Goal: Task Accomplishment & Management: Manage account settings

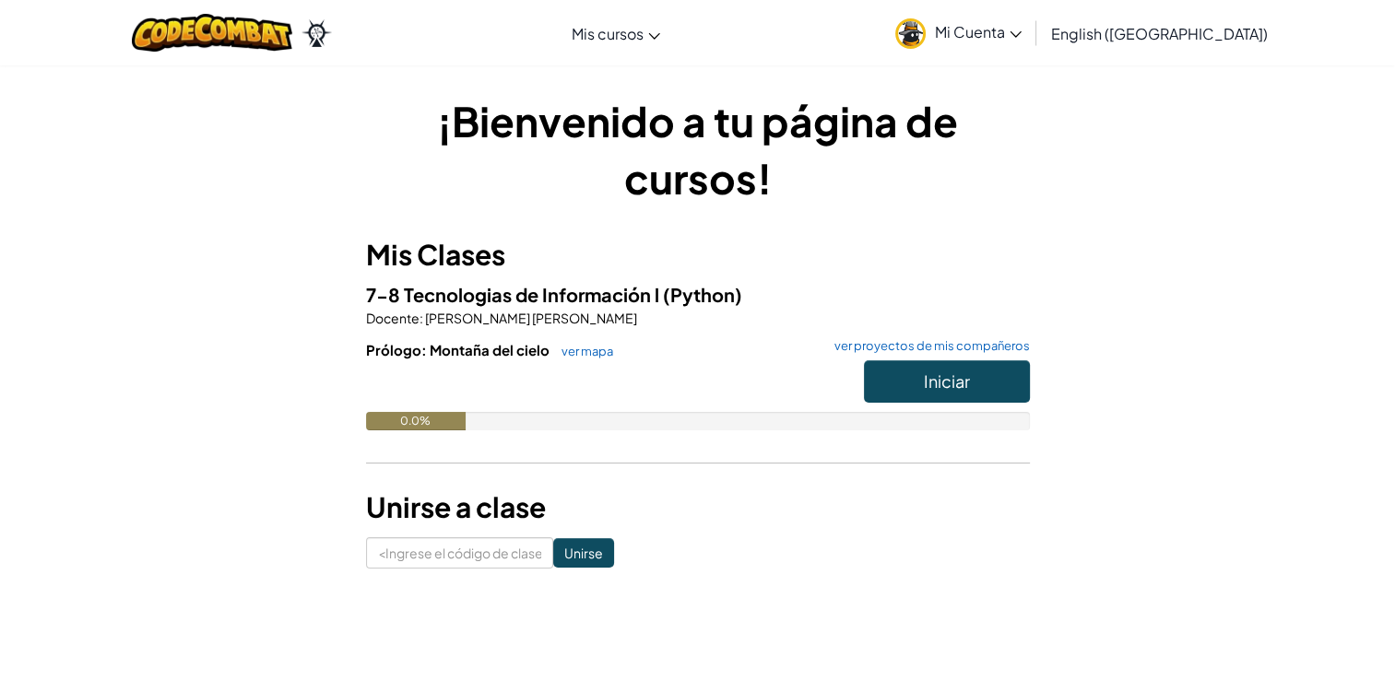
click at [379, 525] on h3 "Unirse a clase" at bounding box center [698, 507] width 664 height 41
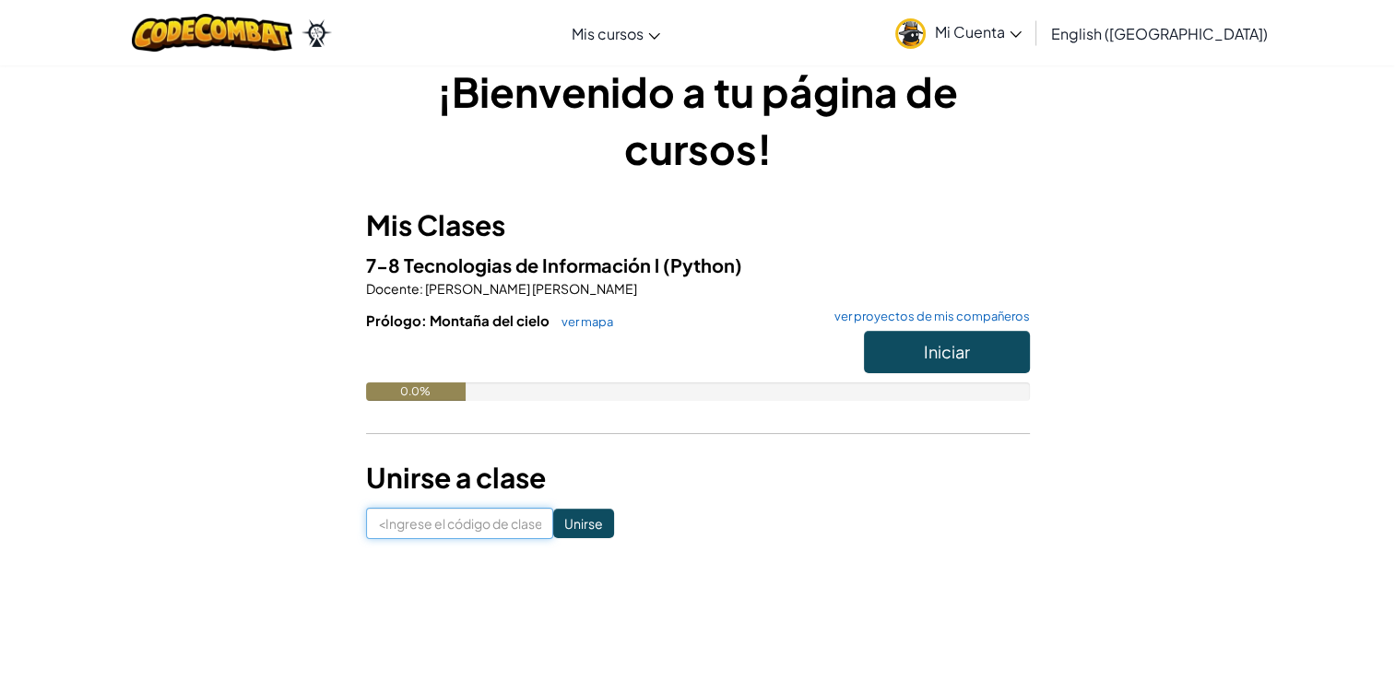
click at [404, 530] on input at bounding box center [459, 523] width 187 height 31
type input "ShirtJumpFind"
click at [571, 525] on input "Unirse" at bounding box center [583, 523] width 61 height 29
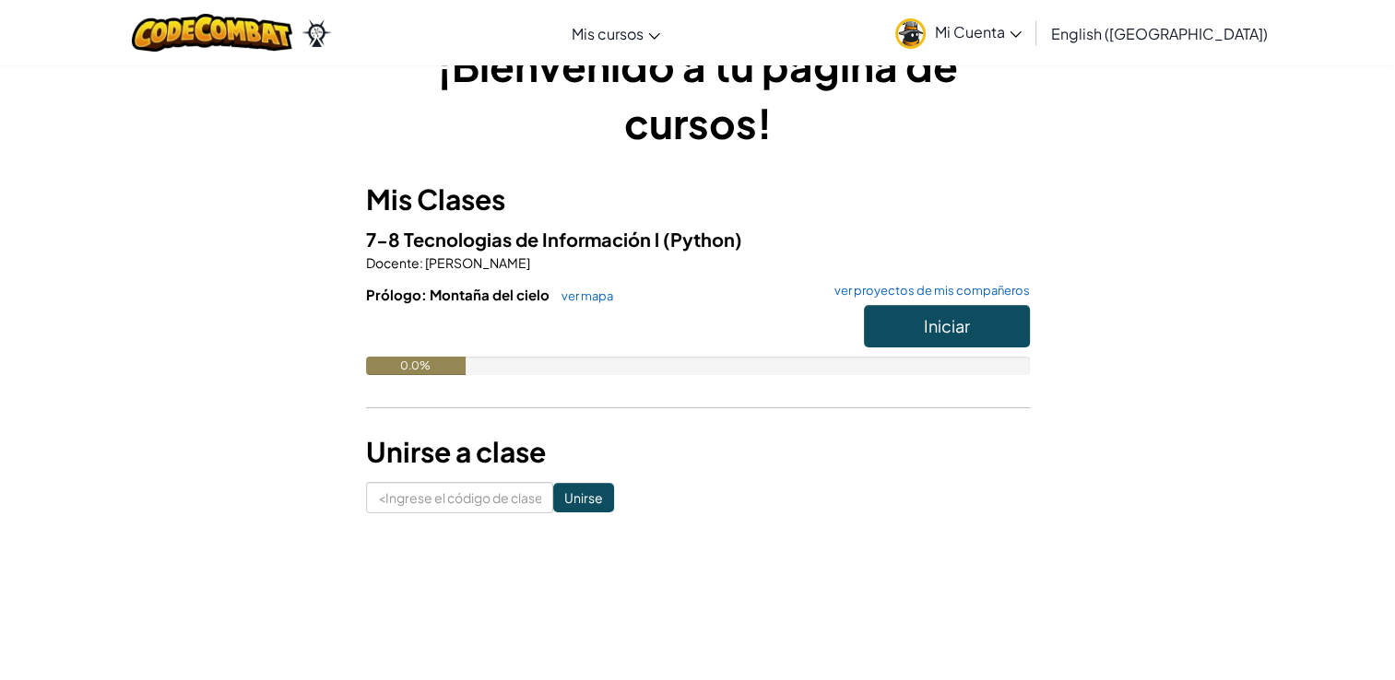
scroll to position [59, 0]
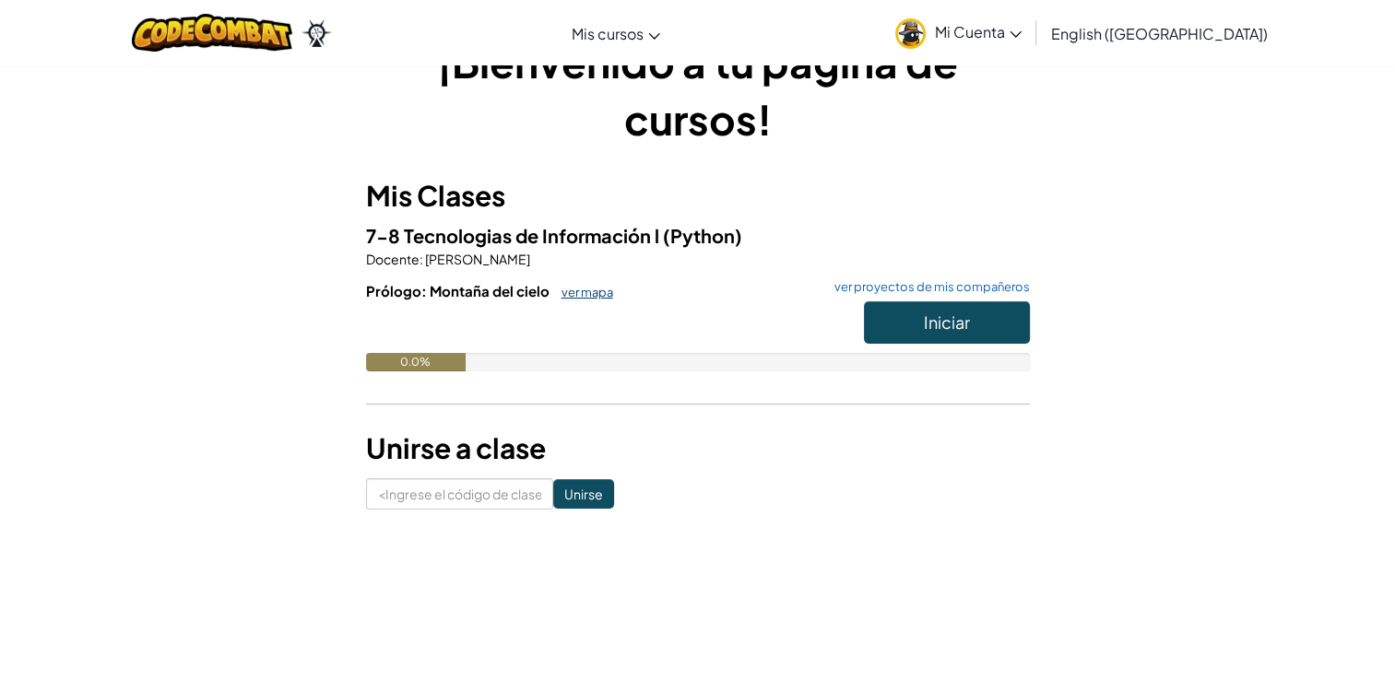
click at [579, 285] on link "ver mapa" at bounding box center [582, 292] width 61 height 15
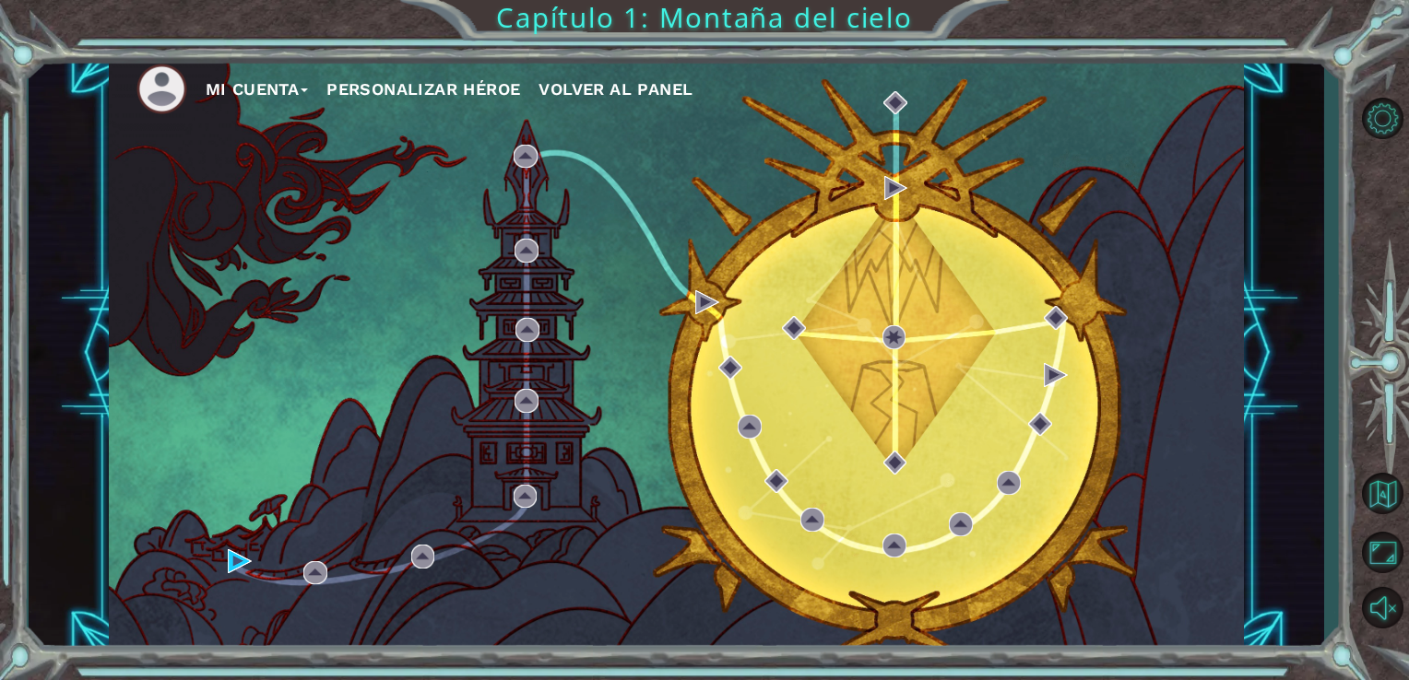
click at [295, 88] on font "Mi Cuenta" at bounding box center [253, 88] width 94 height 19
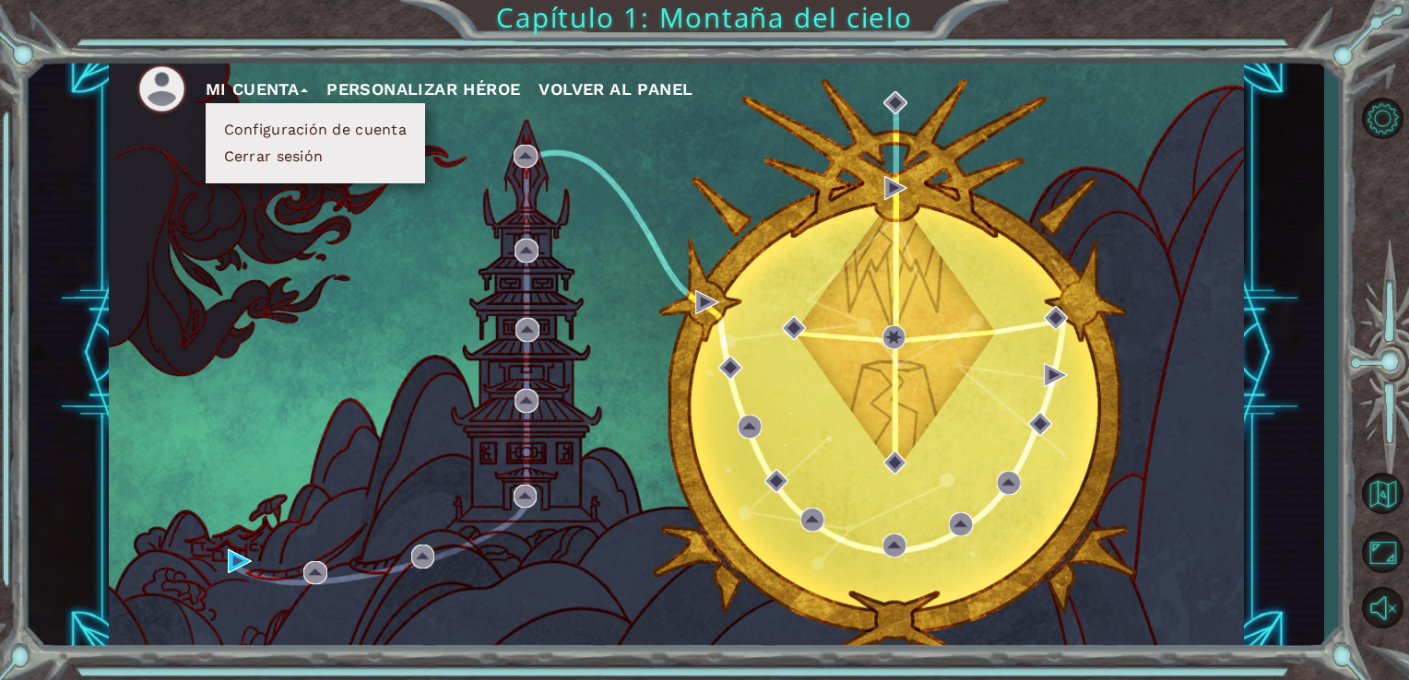
click at [316, 124] on button "Configuración de cuenta" at bounding box center [315, 130] width 194 height 20
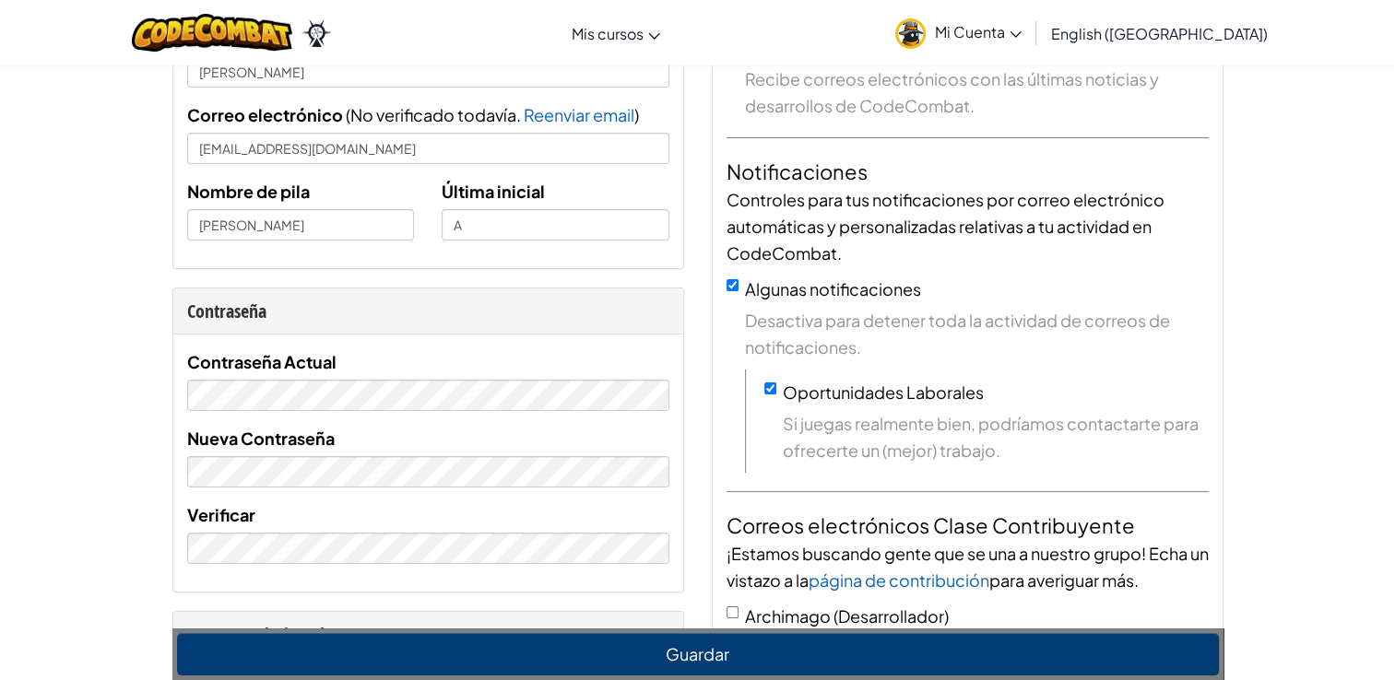
scroll to position [177, 0]
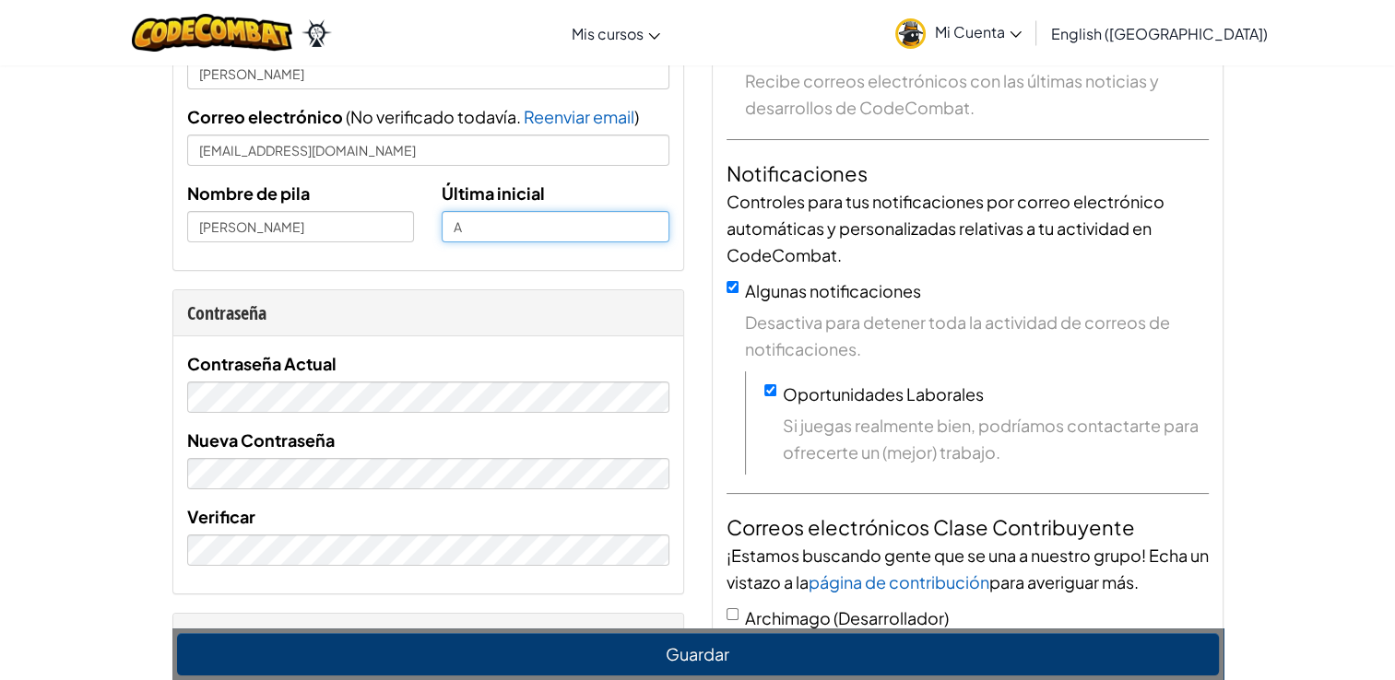
click at [475, 234] on input "A" at bounding box center [556, 226] width 228 height 31
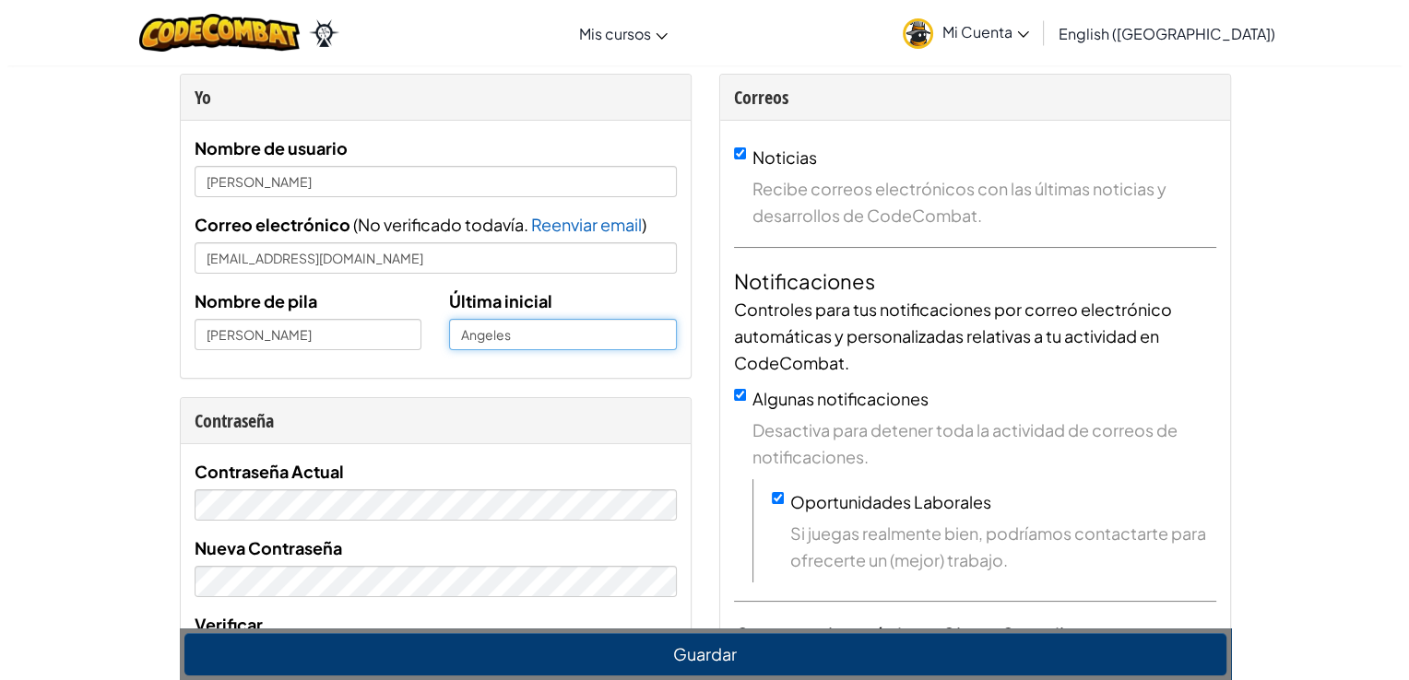
scroll to position [0, 0]
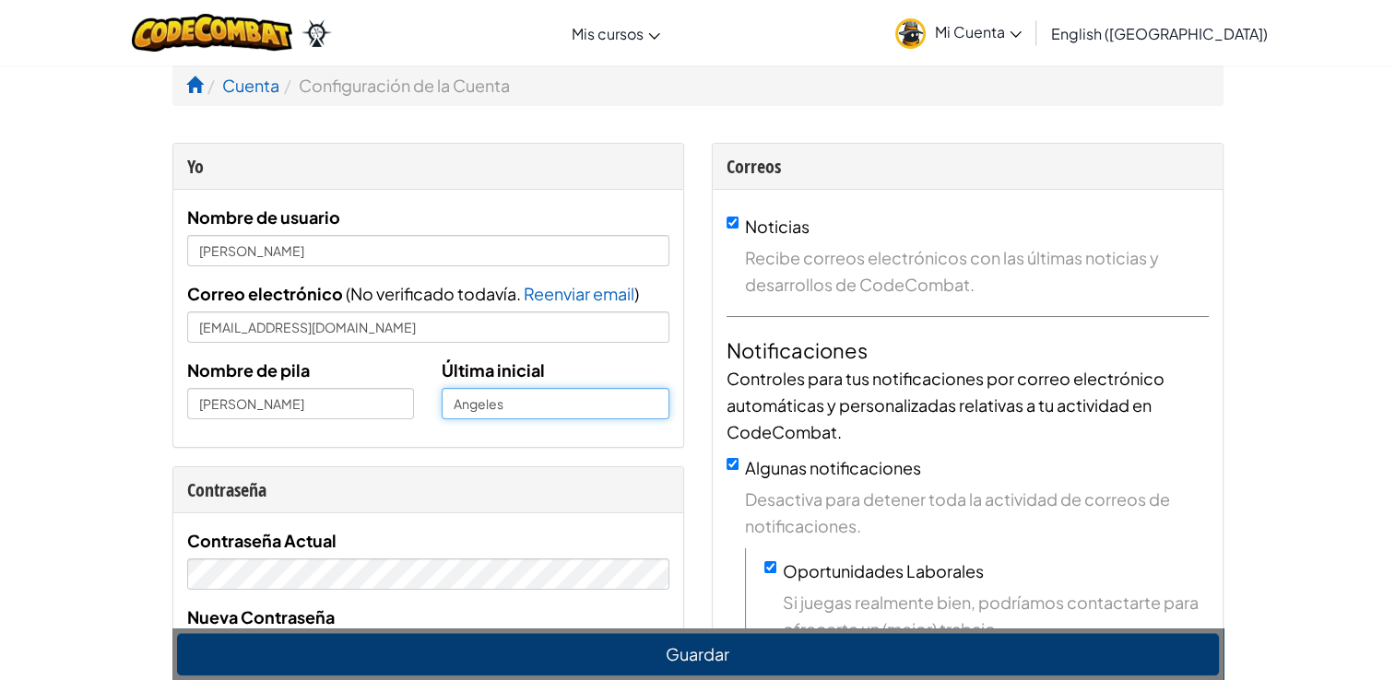
type input "Angeles"
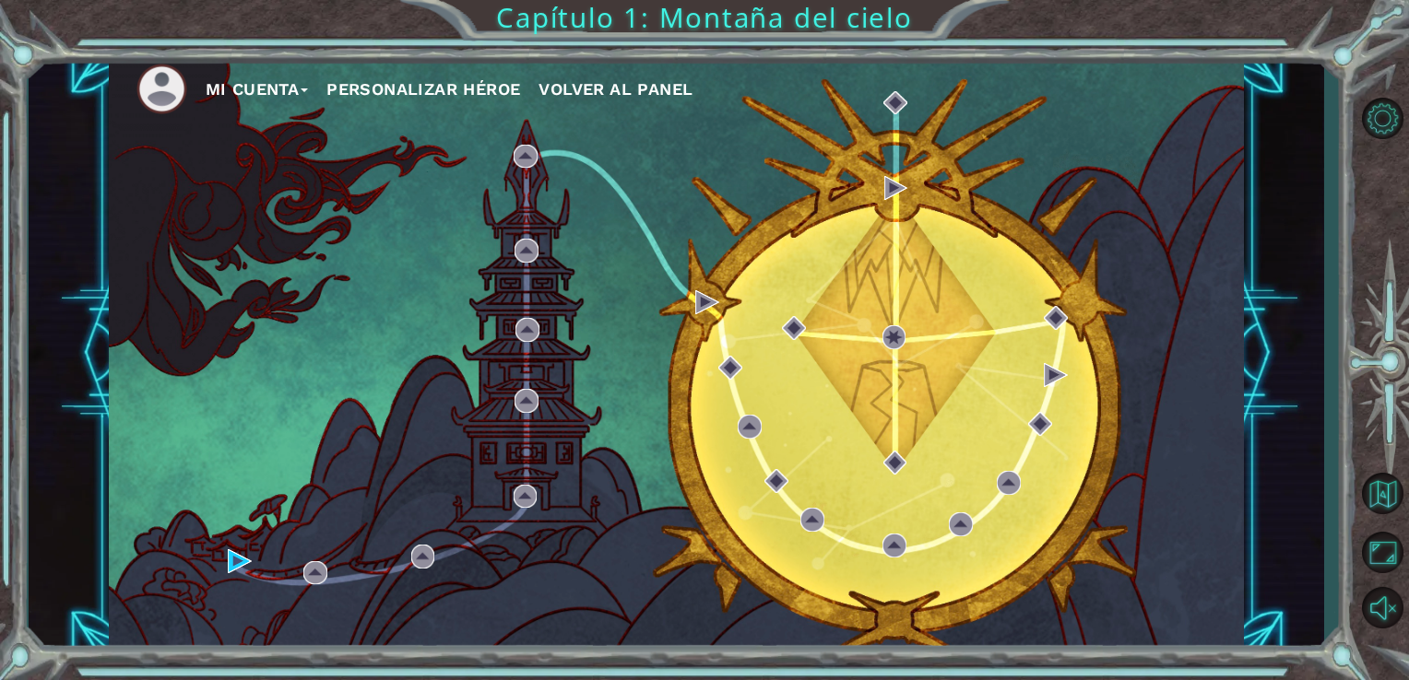
click at [1092, 248] on div "Mi Cuenta Personalizar héroe Volver al panel" at bounding box center [677, 353] width 1136 height 598
